Goal: Information Seeking & Learning: Learn about a topic

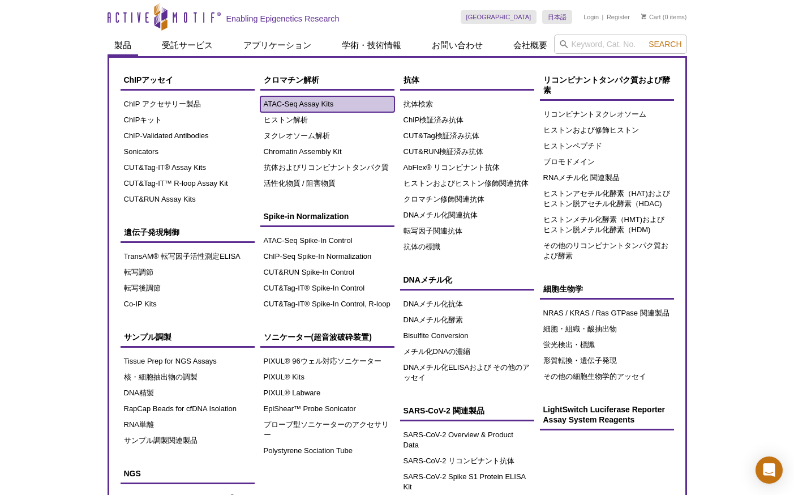
click at [291, 106] on link "ATAC-Seq Assay Kits" at bounding box center [327, 104] width 134 height 16
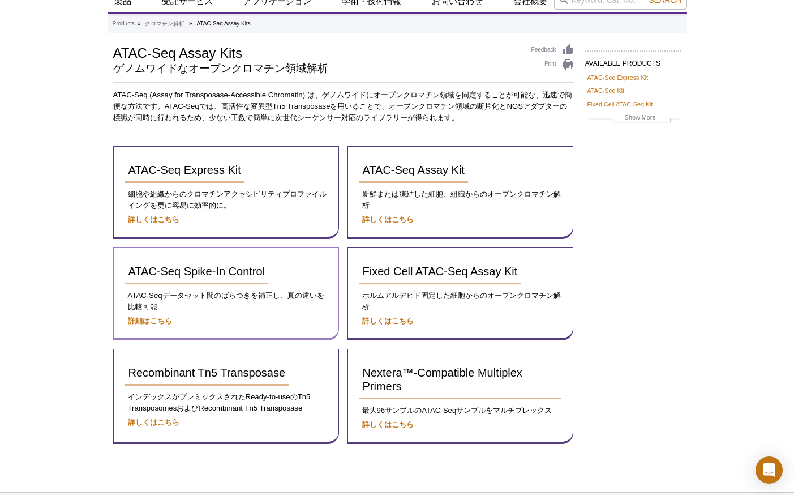
scroll to position [45, 0]
click at [654, 208] on div "AVAILABLE PRODUCTS ATAC-Seq Express Kit ATAC-Seq Kit Fixed Cell ATAC-Seq Kit Re…" at bounding box center [398, 254] width 580 height 423
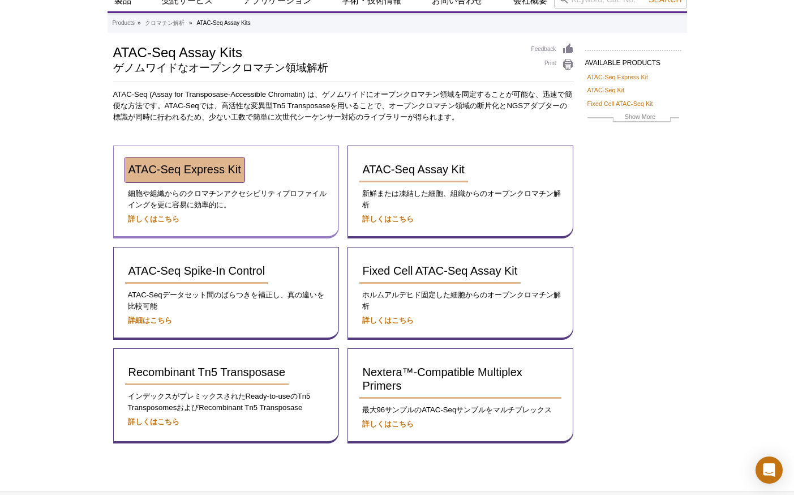
click at [160, 173] on span "ATAC-Seq Express Kit" at bounding box center [184, 169] width 113 height 12
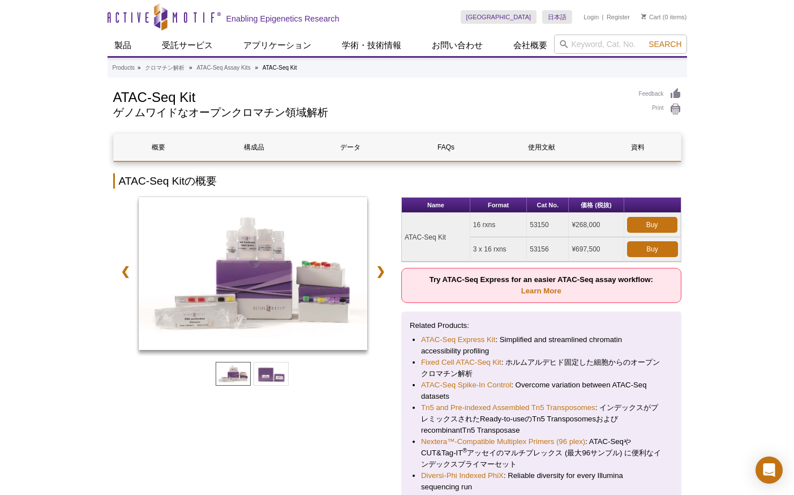
click at [175, 432] on div "❮ ❯" at bounding box center [253, 349] width 280 height 304
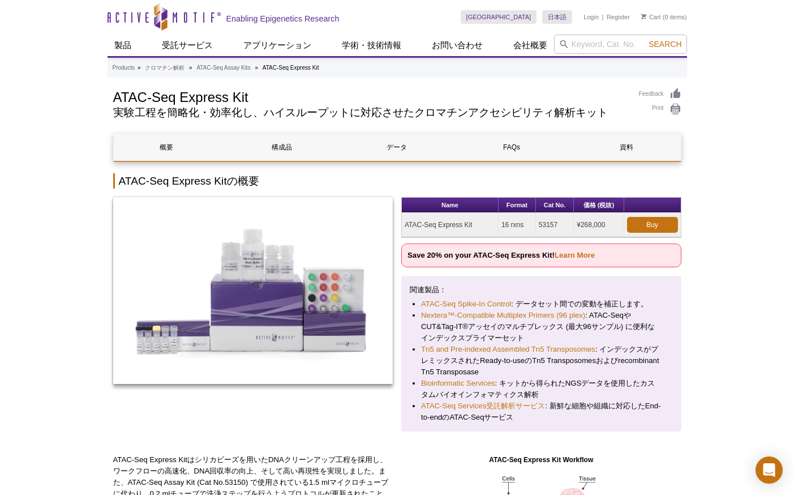
click at [161, 11] on icon "Active Motif Logo" at bounding box center [164, 17] width 113 height 28
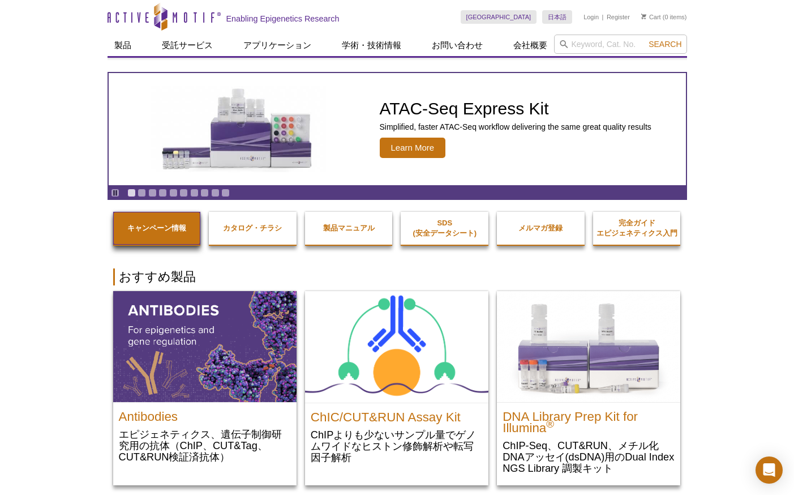
click at [143, 230] on strong "キャンペーン情報" at bounding box center [156, 228] width 59 height 8
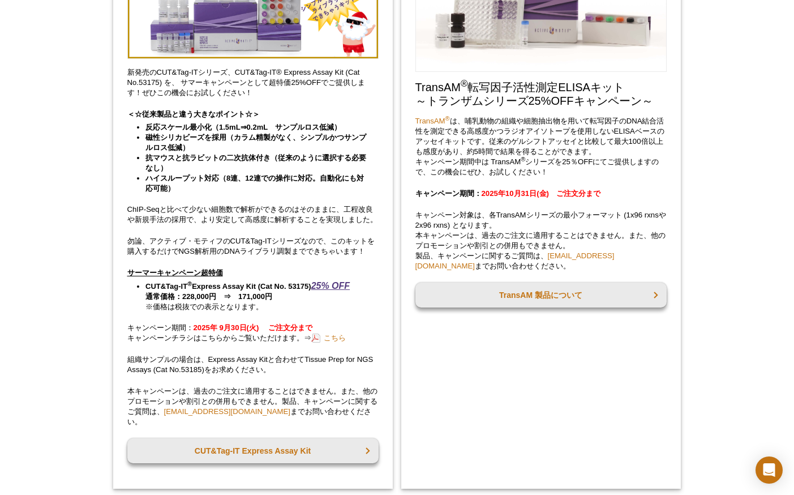
scroll to position [811, 0]
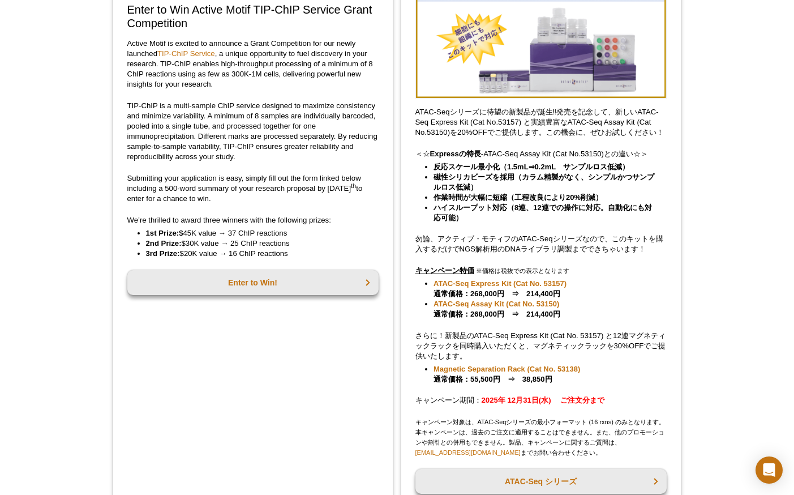
scroll to position [0, 0]
